Goal: Find specific page/section: Find specific page/section

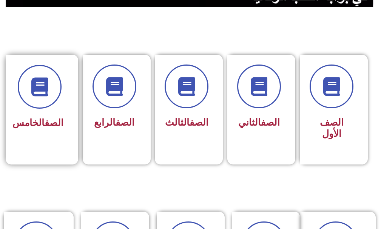
scroll to position [189, 0]
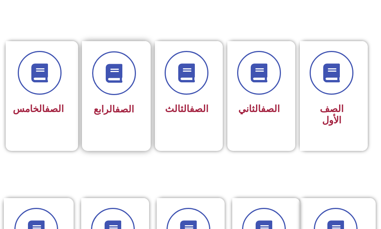
drag, startPoint x: 112, startPoint y: 116, endPoint x: 116, endPoint y: 113, distance: 4.8
click at [116, 113] on div "الصف الرابع" at bounding box center [114, 110] width 44 height 18
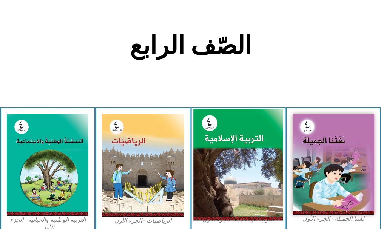
scroll to position [189, 0]
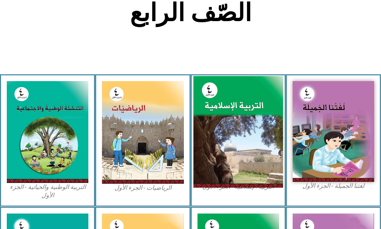
click at [245, 124] on img at bounding box center [238, 132] width 90 height 112
click at [227, 124] on img at bounding box center [238, 132] width 90 height 112
click at [217, 126] on img at bounding box center [238, 132] width 90 height 112
click at [220, 133] on img at bounding box center [238, 132] width 90 height 112
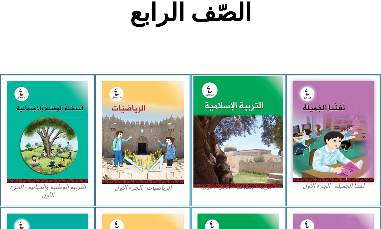
click at [218, 136] on img at bounding box center [238, 132] width 90 height 112
click at [215, 136] on img at bounding box center [238, 132] width 90 height 112
click at [223, 137] on img at bounding box center [238, 132] width 90 height 112
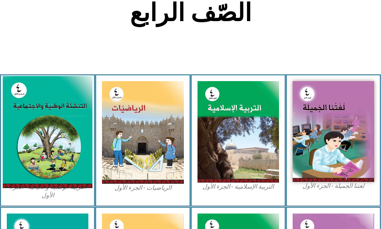
click at [40, 106] on img at bounding box center [48, 132] width 90 height 112
click at [42, 106] on img at bounding box center [48, 132] width 90 height 112
click at [63, 104] on img at bounding box center [48, 132] width 90 height 112
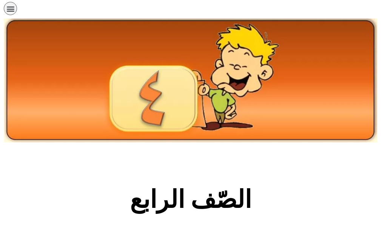
scroll to position [0, 0]
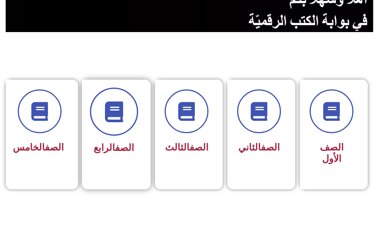
scroll to position [151, 0]
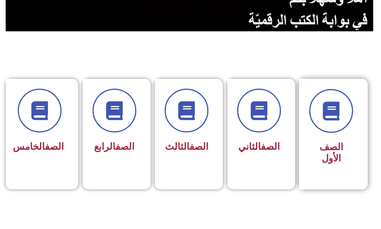
click at [348, 138] on div "الصف الأول" at bounding box center [331, 128] width 44 height 79
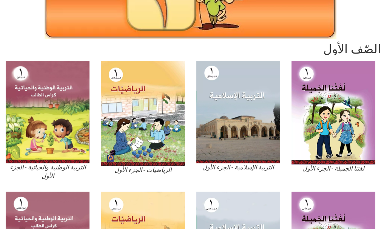
scroll to position [113, 0]
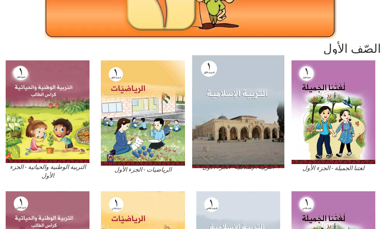
click at [277, 80] on img at bounding box center [238, 111] width 92 height 113
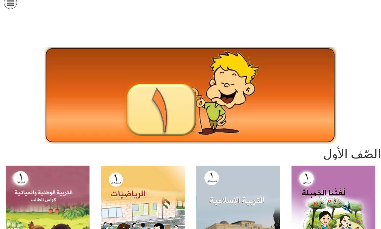
scroll to position [0, 0]
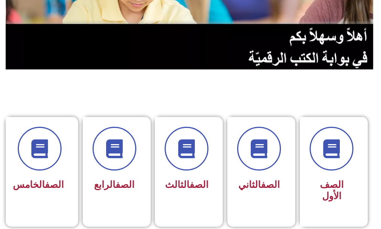
scroll to position [113, 0]
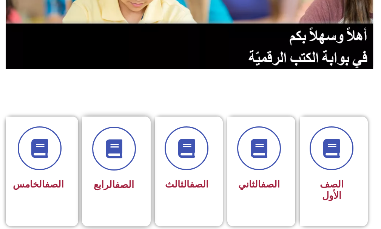
click at [103, 185] on span "الصف الرابع" at bounding box center [114, 184] width 40 height 11
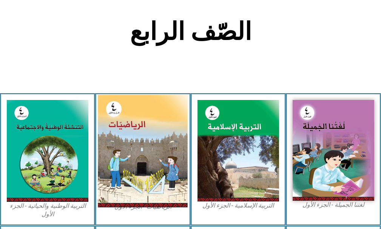
scroll to position [189, 0]
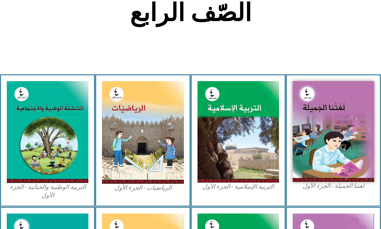
drag, startPoint x: 1, startPoint y: 87, endPoint x: 1, endPoint y: 35, distance: 52.1
click at [0, 84] on div "التربية الوطنية والحياتية - الجزء الأول​" at bounding box center [47, 140] width 95 height 133
drag, startPoint x: 17, startPoint y: 52, endPoint x: 27, endPoint y: 27, distance: 27.3
click at [24, 46] on section "الصّف الرابع" at bounding box center [190, 17] width 381 height 115
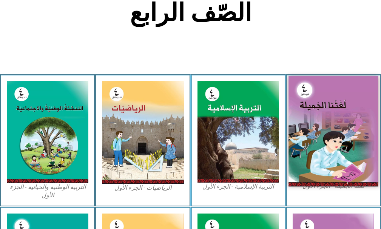
click at [356, 132] on img at bounding box center [334, 131] width 90 height 111
drag, startPoint x: 354, startPoint y: 132, endPoint x: 338, endPoint y: 134, distance: 16.4
click at [354, 132] on img at bounding box center [334, 131] width 90 height 111
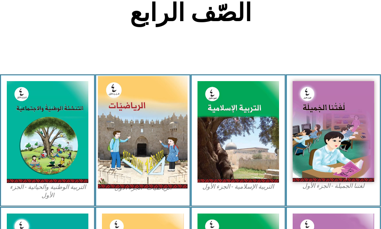
click at [146, 138] on img at bounding box center [143, 132] width 90 height 113
click at [120, 118] on img at bounding box center [143, 132] width 90 height 113
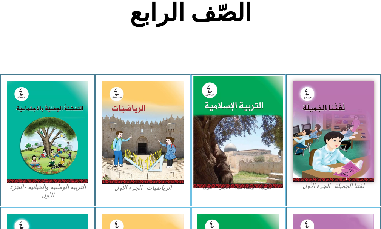
click at [263, 131] on img at bounding box center [238, 132] width 90 height 112
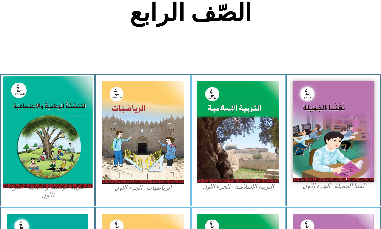
click at [28, 143] on img at bounding box center [48, 132] width 90 height 112
click at [62, 150] on img at bounding box center [48, 132] width 90 height 112
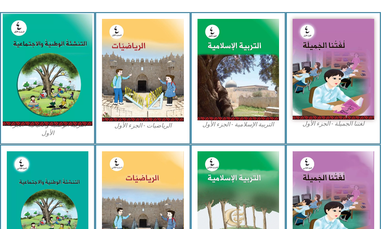
scroll to position [265, 0]
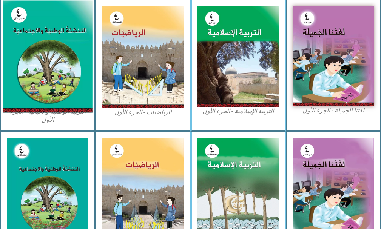
click at [37, 51] on img at bounding box center [48, 57] width 90 height 112
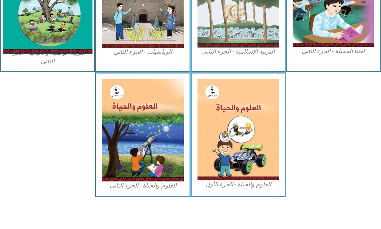
scroll to position [381, 0]
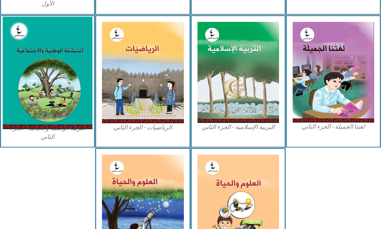
click at [60, 62] on img at bounding box center [48, 73] width 90 height 113
click at [32, 49] on img at bounding box center [48, 73] width 90 height 113
click at [45, 50] on img at bounding box center [48, 73] width 90 height 113
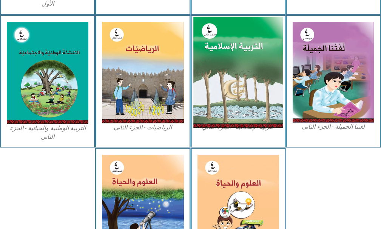
click at [249, 61] on img at bounding box center [238, 72] width 90 height 111
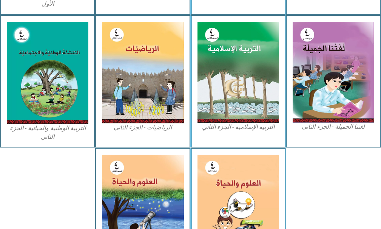
drag, startPoint x: 25, startPoint y: 139, endPoint x: 18, endPoint y: 142, distance: 7.7
click at [18, 142] on div "التربية الوطنية والحياتية - الجزء الثاني" at bounding box center [47, 81] width 95 height 133
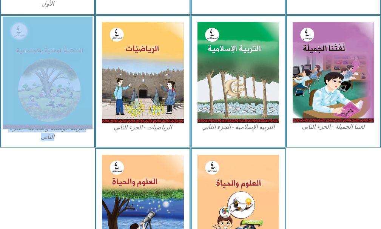
drag, startPoint x: 25, startPoint y: 139, endPoint x: 51, endPoint y: 113, distance: 36.3
click at [51, 114] on figure "التربية الوطنية والحياتية - الجزء الثاني" at bounding box center [48, 81] width 82 height 119
click at [48, 112] on img at bounding box center [48, 73] width 90 height 113
click at [46, 112] on img at bounding box center [48, 73] width 90 height 113
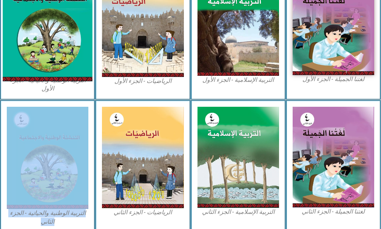
scroll to position [230, 0]
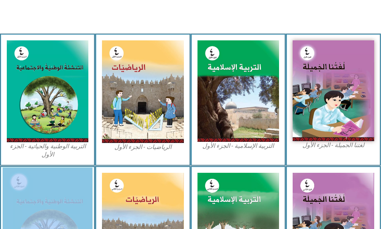
click at [85, 189] on img at bounding box center [48, 224] width 90 height 113
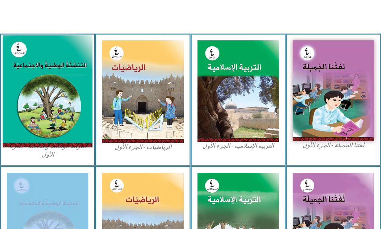
click at [59, 121] on img at bounding box center [48, 92] width 90 height 112
click at [59, 120] on img at bounding box center [48, 92] width 90 height 112
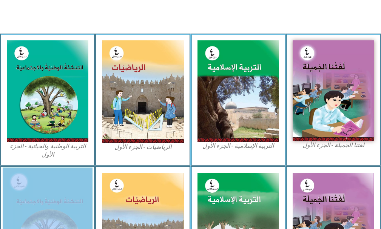
click at [21, 205] on img at bounding box center [48, 224] width 90 height 113
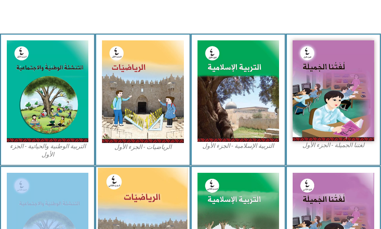
click at [147, 204] on img at bounding box center [143, 224] width 90 height 112
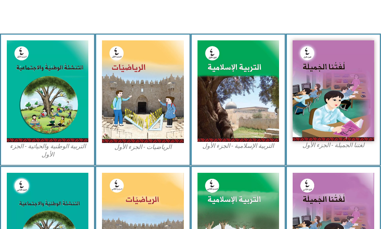
click at [0, 124] on div "التربية الوطنية والحياتية - الجزء الأول​" at bounding box center [47, 100] width 95 height 133
drag, startPoint x: 3, startPoint y: 122, endPoint x: 13, endPoint y: 1, distance: 120.9
click at [11, 61] on div "التربية الوطنية والحياتية - الجزء الأول​" at bounding box center [47, 100] width 95 height 133
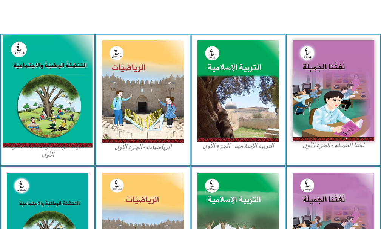
click at [60, 104] on img at bounding box center [48, 92] width 90 height 112
click at [57, 97] on img at bounding box center [48, 92] width 90 height 112
click at [44, 87] on img at bounding box center [48, 92] width 90 height 112
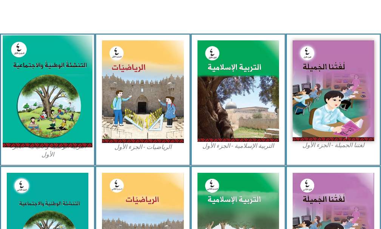
click at [40, 78] on img at bounding box center [48, 92] width 90 height 112
click at [51, 69] on img at bounding box center [48, 92] width 90 height 112
click at [21, 114] on img at bounding box center [48, 92] width 90 height 112
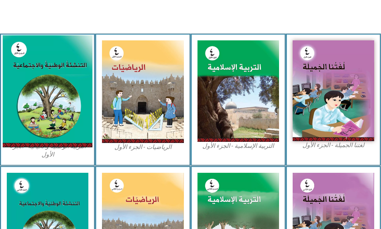
drag, startPoint x: 21, startPoint y: 114, endPoint x: 12, endPoint y: 112, distance: 9.4
click at [12, 112] on img at bounding box center [48, 92] width 90 height 112
click at [31, 121] on img at bounding box center [48, 92] width 90 height 112
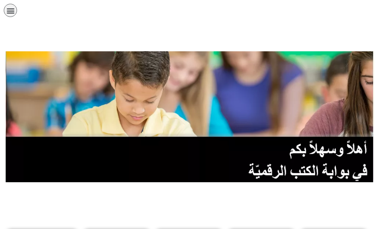
scroll to position [113, 0]
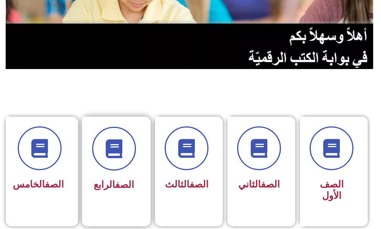
click at [117, 189] on link "الصف" at bounding box center [124, 184] width 19 height 11
click at [97, 177] on div "الصف الرابع" at bounding box center [114, 166] width 64 height 99
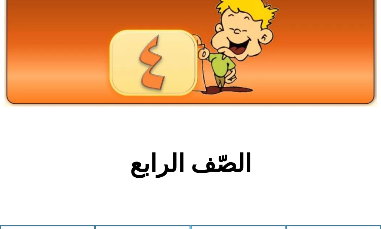
scroll to position [151, 0]
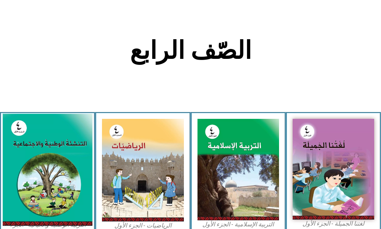
click at [61, 159] on img at bounding box center [48, 170] width 90 height 112
click at [59, 159] on img at bounding box center [48, 170] width 90 height 112
click at [57, 158] on img at bounding box center [48, 170] width 90 height 112
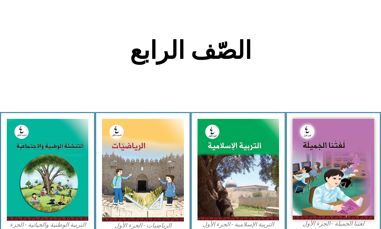
drag, startPoint x: 57, startPoint y: 158, endPoint x: 33, endPoint y: 67, distance: 94.2
click at [36, 74] on div "الصّف الرابع لغتنا الجميلة - الجزء الأول​ التربية الإسلامية - الجزء الأول الريا…" at bounding box center [190, 201] width 381 height 603
click at [33, 67] on section "الصّف الرابع" at bounding box center [190, 54] width 381 height 115
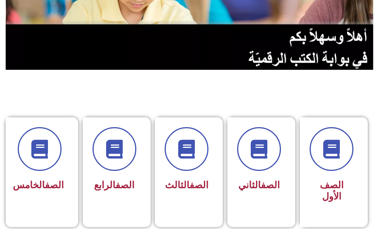
scroll to position [113, 0]
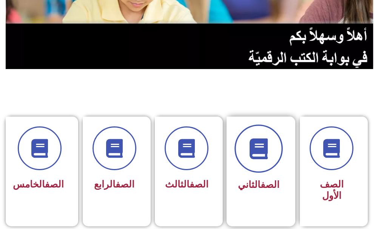
click at [277, 144] on span at bounding box center [259, 149] width 48 height 48
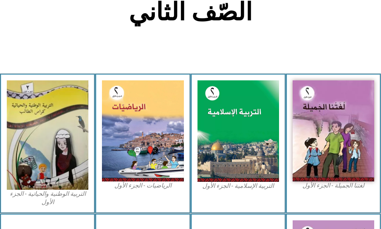
scroll to position [227, 0]
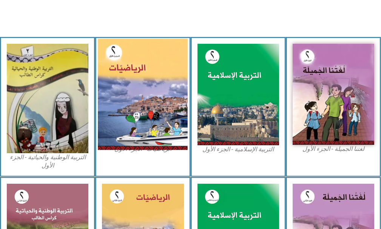
click at [145, 104] on img at bounding box center [143, 94] width 90 height 111
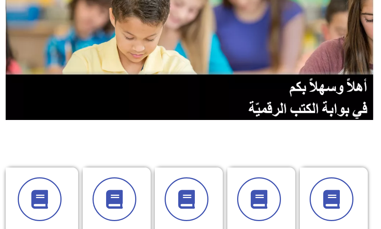
scroll to position [76, 0]
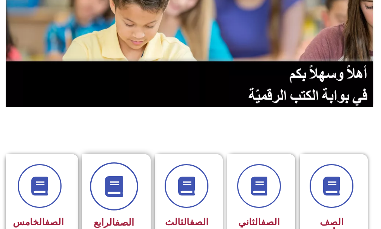
click at [116, 172] on span at bounding box center [114, 187] width 48 height 48
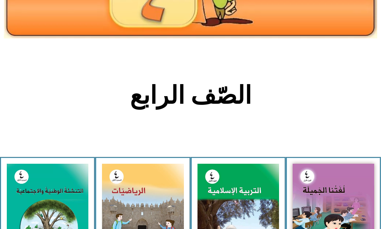
scroll to position [113, 0]
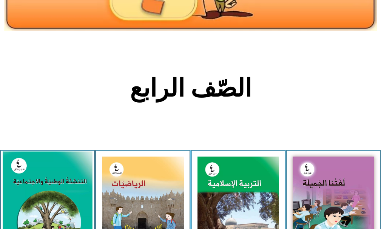
click at [28, 196] on img at bounding box center [48, 208] width 90 height 112
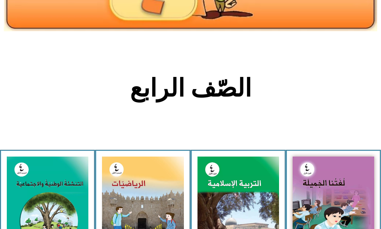
click at [99, 213] on div "الرياضيات - الجزء الأول​" at bounding box center [142, 216] width 95 height 133
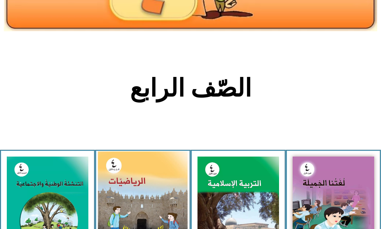
drag, startPoint x: 97, startPoint y: 213, endPoint x: 186, endPoint y: 225, distance: 90.3
click at [105, 212] on div "الرياضيات - الجزء الأول​" at bounding box center [142, 216] width 95 height 133
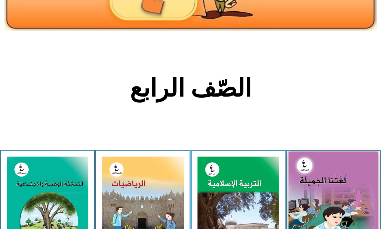
click at [344, 177] on img at bounding box center [334, 207] width 90 height 111
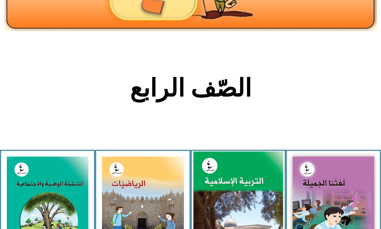
drag, startPoint x: 257, startPoint y: 196, endPoint x: 251, endPoint y: 178, distance: 19.5
click at [257, 196] on img at bounding box center [238, 208] width 90 height 112
click at [251, 177] on img at bounding box center [238, 208] width 90 height 112
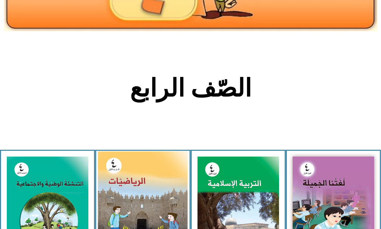
click at [127, 177] on img at bounding box center [143, 208] width 90 height 113
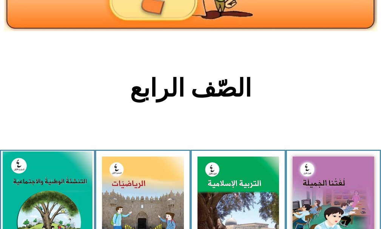
drag, startPoint x: 127, startPoint y: 177, endPoint x: 31, endPoint y: 165, distance: 96.7
click at [117, 177] on img at bounding box center [143, 208] width 82 height 102
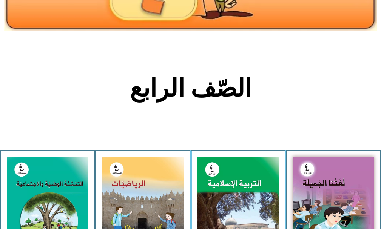
click at [2, 162] on div "التربية الوطنية والحياتية - الجزء الأول​" at bounding box center [47, 216] width 95 height 133
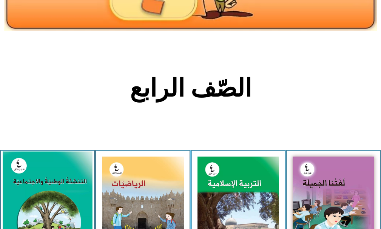
drag, startPoint x: 4, startPoint y: 164, endPoint x: 14, endPoint y: 167, distance: 9.8
click at [5, 164] on div "التربية الوطنية والحياتية - الجزء الأول​" at bounding box center [47, 216] width 95 height 133
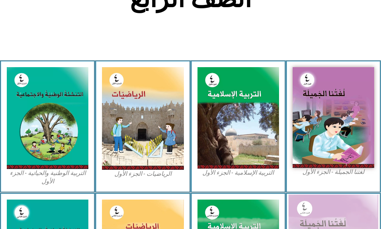
scroll to position [302, 0]
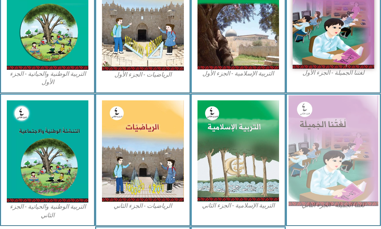
drag, startPoint x: 378, startPoint y: 169, endPoint x: 367, endPoint y: 169, distance: 11.0
click at [375, 169] on div "لغتنا الجميلة - الجزء الثاني" at bounding box center [333, 160] width 95 height 133
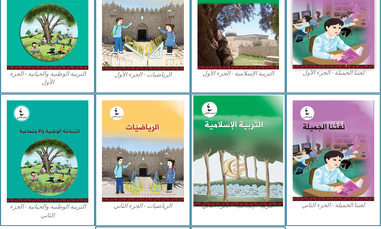
click at [233, 147] on img at bounding box center [238, 150] width 90 height 111
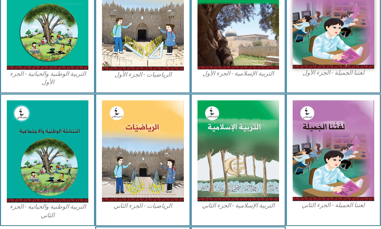
drag, startPoint x: 192, startPoint y: 161, endPoint x: 0, endPoint y: 146, distance: 192.2
click at [119, 161] on div "لغتنا الجميلة - الجزء الثاني التربية [DEMOGRAPHIC_DATA] - الجزء الثاني الرياضيا…" at bounding box center [190, 160] width 381 height 133
drag, startPoint x: 0, startPoint y: 146, endPoint x: 4, endPoint y: 144, distance: 4.7
click at [3, 146] on div "التربية الوطنية والحياتية - الجزء الثاني" at bounding box center [47, 160] width 95 height 133
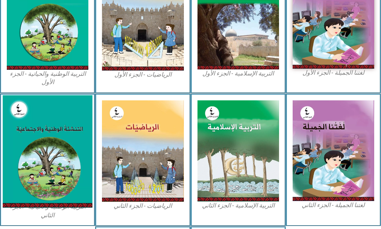
drag, startPoint x: 4, startPoint y: 144, endPoint x: 8, endPoint y: 142, distance: 3.9
click at [5, 143] on div "التربية الوطنية والحياتية - الجزء الثاني" at bounding box center [47, 160] width 95 height 133
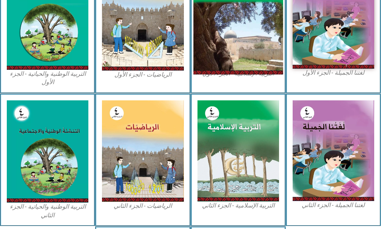
scroll to position [300, 0]
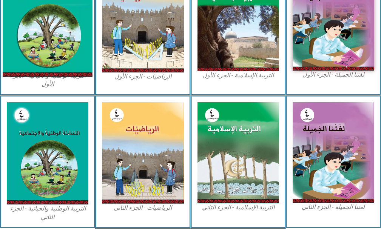
click at [77, 38] on img at bounding box center [48, 21] width 90 height 112
click at [74, 38] on img at bounding box center [48, 21] width 90 height 112
click at [72, 36] on img at bounding box center [48, 21] width 90 height 112
click at [72, 32] on img at bounding box center [48, 21] width 90 height 112
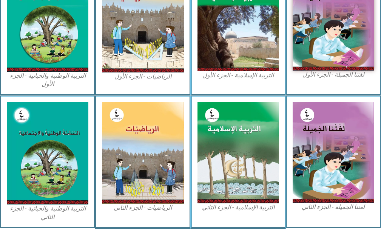
click at [95, 38] on div "التربية الوطنية والحياتية - الجزء الأول​" at bounding box center [47, 29] width 95 height 133
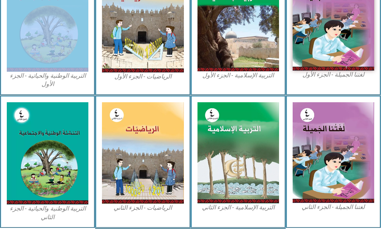
click at [95, 38] on div "التربية الوطنية والحياتية - الجزء الأول​" at bounding box center [47, 29] width 95 height 133
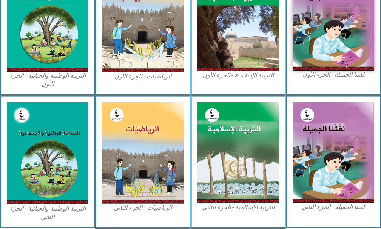
click at [96, 39] on div "الرياضيات - الجزء الأول​" at bounding box center [142, 29] width 95 height 133
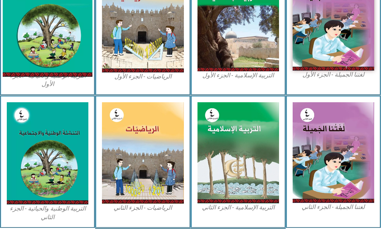
click at [50, 24] on img at bounding box center [48, 21] width 90 height 112
click at [51, 24] on img at bounding box center [48, 21] width 90 height 112
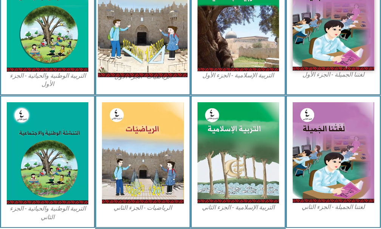
drag, startPoint x: 138, startPoint y: 45, endPoint x: 143, endPoint y: 45, distance: 5.7
click at [142, 46] on div "الرياضيات - الجزء الأول​" at bounding box center [142, 29] width 95 height 133
click at [143, 45] on img at bounding box center [143, 21] width 90 height 113
click at [160, 53] on img at bounding box center [143, 21] width 90 height 113
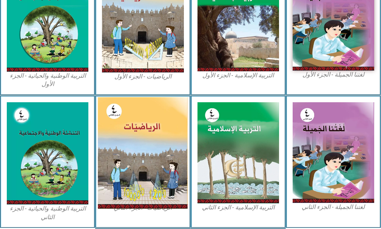
click at [146, 150] on img at bounding box center [143, 153] width 90 height 112
click at [110, 151] on img at bounding box center [143, 153] width 90 height 112
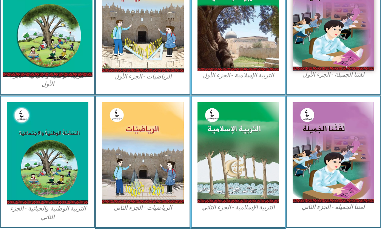
click at [34, 17] on img at bounding box center [48, 21] width 90 height 112
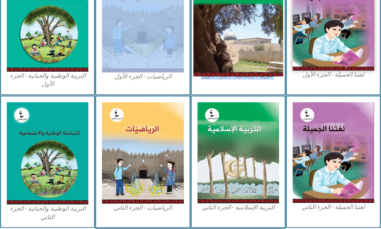
drag, startPoint x: 133, startPoint y: 30, endPoint x: 225, endPoint y: 54, distance: 95.0
click at [225, 54] on div "لغتنا الجميلة - الجزء الأول​ التربية [DEMOGRAPHIC_DATA] - الجزء الأول الرياضيات…" at bounding box center [190, 29] width 381 height 133
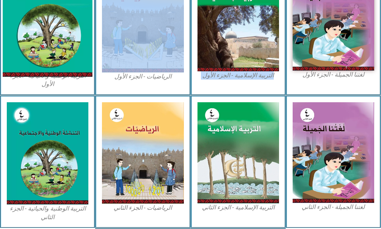
click at [42, 24] on img at bounding box center [48, 21] width 90 height 112
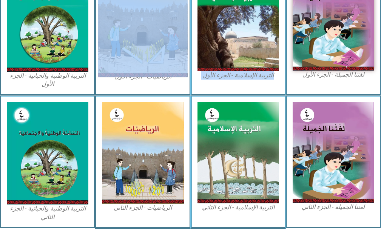
click at [111, 23] on img at bounding box center [143, 21] width 90 height 113
click at [124, 10] on img at bounding box center [143, 21] width 90 height 113
drag, startPoint x: 112, startPoint y: 35, endPoint x: 120, endPoint y: 37, distance: 7.7
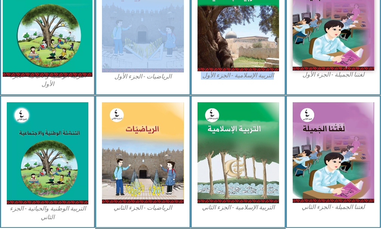
drag, startPoint x: 120, startPoint y: 37, endPoint x: 49, endPoint y: 25, distance: 72.1
click at [49, 25] on img at bounding box center [48, 21] width 90 height 112
click at [50, 25] on img at bounding box center [48, 21] width 90 height 112
click at [54, 58] on img at bounding box center [48, 21] width 90 height 112
click at [54, 56] on img at bounding box center [48, 21] width 90 height 112
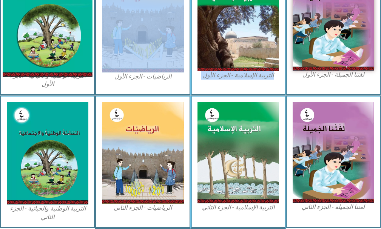
click at [70, 35] on img at bounding box center [48, 21] width 90 height 112
click at [74, 32] on img at bounding box center [48, 21] width 90 height 112
click at [73, 36] on img at bounding box center [48, 21] width 90 height 112
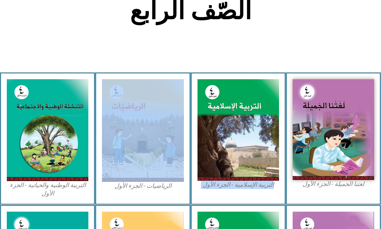
scroll to position [187, 0]
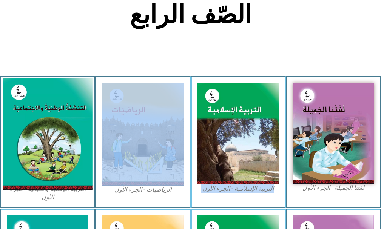
click at [30, 90] on img at bounding box center [48, 134] width 90 height 112
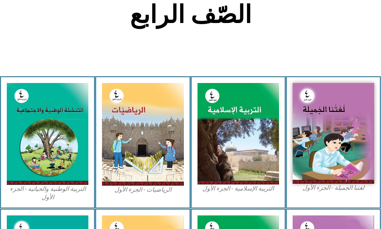
drag, startPoint x: 158, startPoint y: 15, endPoint x: 295, endPoint y: 30, distance: 137.9
click at [158, 15] on h2 "الصّف الرابع" at bounding box center [191, 14] width 250 height 29
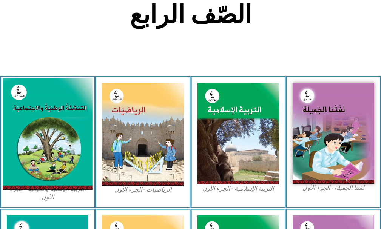
click at [18, 152] on img at bounding box center [48, 134] width 90 height 112
click at [15, 152] on img at bounding box center [48, 134] width 90 height 112
click at [17, 139] on img at bounding box center [48, 134] width 90 height 112
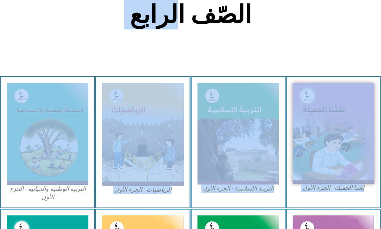
drag, startPoint x: 178, startPoint y: 48, endPoint x: 0, endPoint y: 121, distance: 192.3
click at [0, 121] on div "الصّف الرابع لغتنا الجميلة - الجزء الأول​ التربية [DEMOGRAPHIC_DATA] - الجزء ال…" at bounding box center [190, 165] width 381 height 603
click at [26, 14] on section "الصّف الرابع" at bounding box center [190, 18] width 381 height 115
click at [21, 68] on section "الصّف الرابع" at bounding box center [190, 18] width 381 height 115
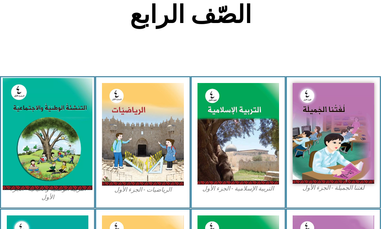
click at [22, 149] on img at bounding box center [48, 134] width 90 height 112
click at [26, 136] on img at bounding box center [48, 134] width 90 height 112
click at [30, 127] on img at bounding box center [48, 134] width 90 height 112
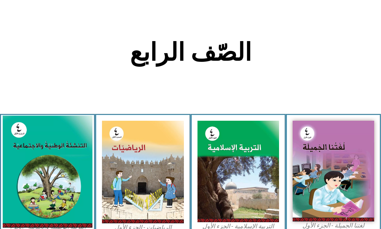
scroll to position [150, 0]
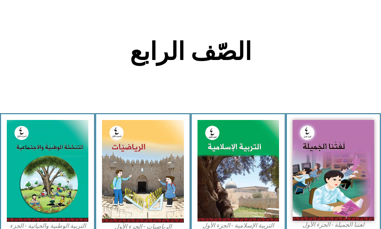
click at [0, 89] on section "الصّف الرابع" at bounding box center [190, 55] width 381 height 115
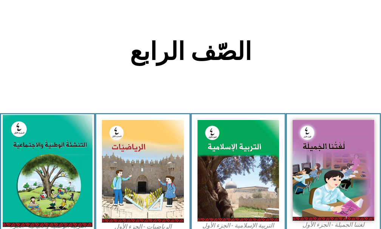
click at [46, 162] on img at bounding box center [48, 171] width 90 height 112
click at [47, 161] on img at bounding box center [48, 171] width 90 height 112
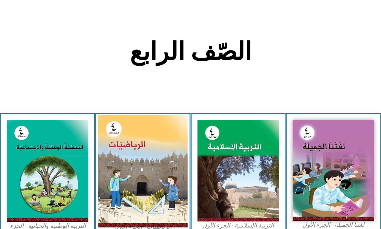
drag, startPoint x: 47, startPoint y: 161, endPoint x: 111, endPoint y: 167, distance: 64.2
click at [131, 191] on div "لغتنا الجميلة - الجزء الأول​ التربية [DEMOGRAPHIC_DATA] - الجزء الأول الرياضيات…" at bounding box center [190, 179] width 381 height 133
click at [175, 147] on img at bounding box center [143, 171] width 90 height 113
click at [182, 144] on img at bounding box center [143, 171] width 90 height 113
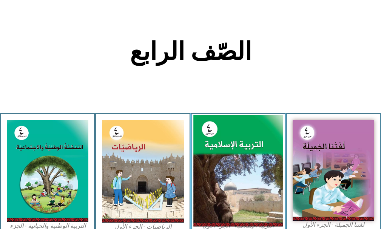
click at [236, 182] on img at bounding box center [238, 171] width 90 height 112
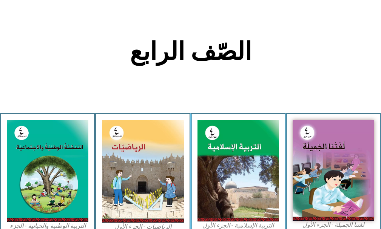
click at [193, 168] on div "التربية الإسلامية - الجزء الأول" at bounding box center [238, 179] width 95 height 133
drag, startPoint x: 187, startPoint y: 168, endPoint x: 184, endPoint y: 182, distance: 14.6
click at [184, 182] on div "الرياضيات - الجزء الأول​" at bounding box center [142, 179] width 95 height 133
